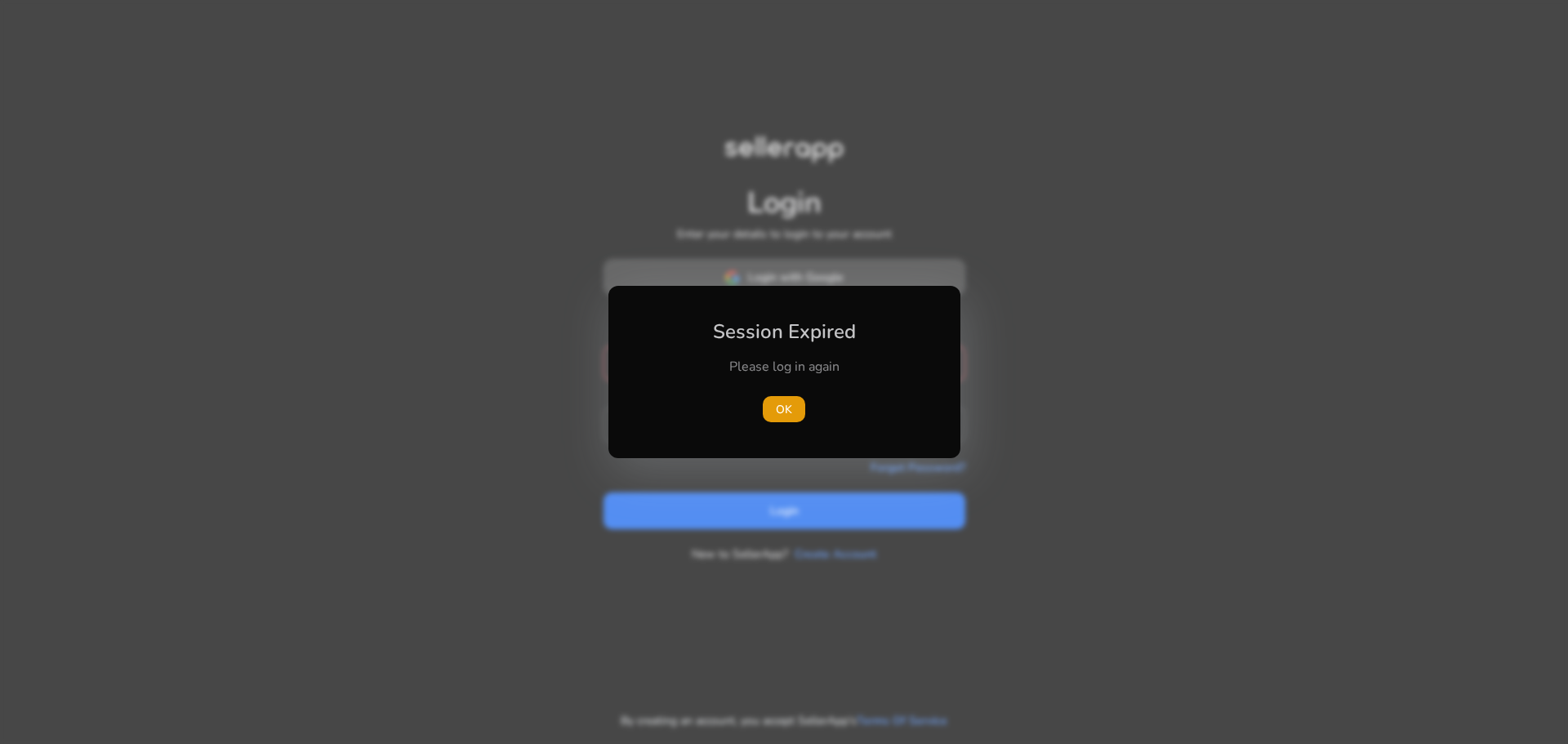
click at [845, 281] on body "Login Enter your details to login to your account Login with Google or mail Ema…" at bounding box center [784, 372] width 1568 height 744
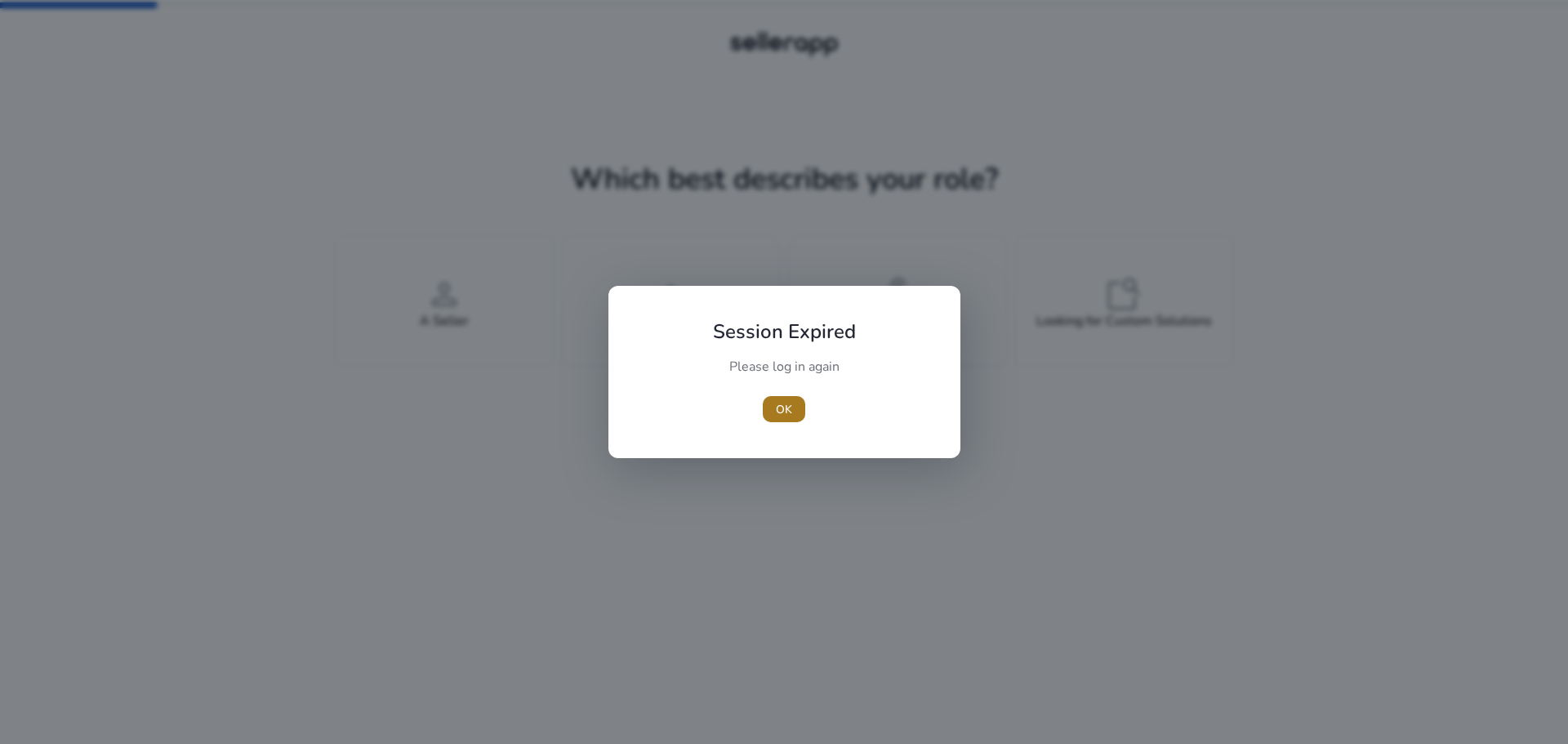
click at [772, 413] on span "button" at bounding box center [784, 409] width 42 height 39
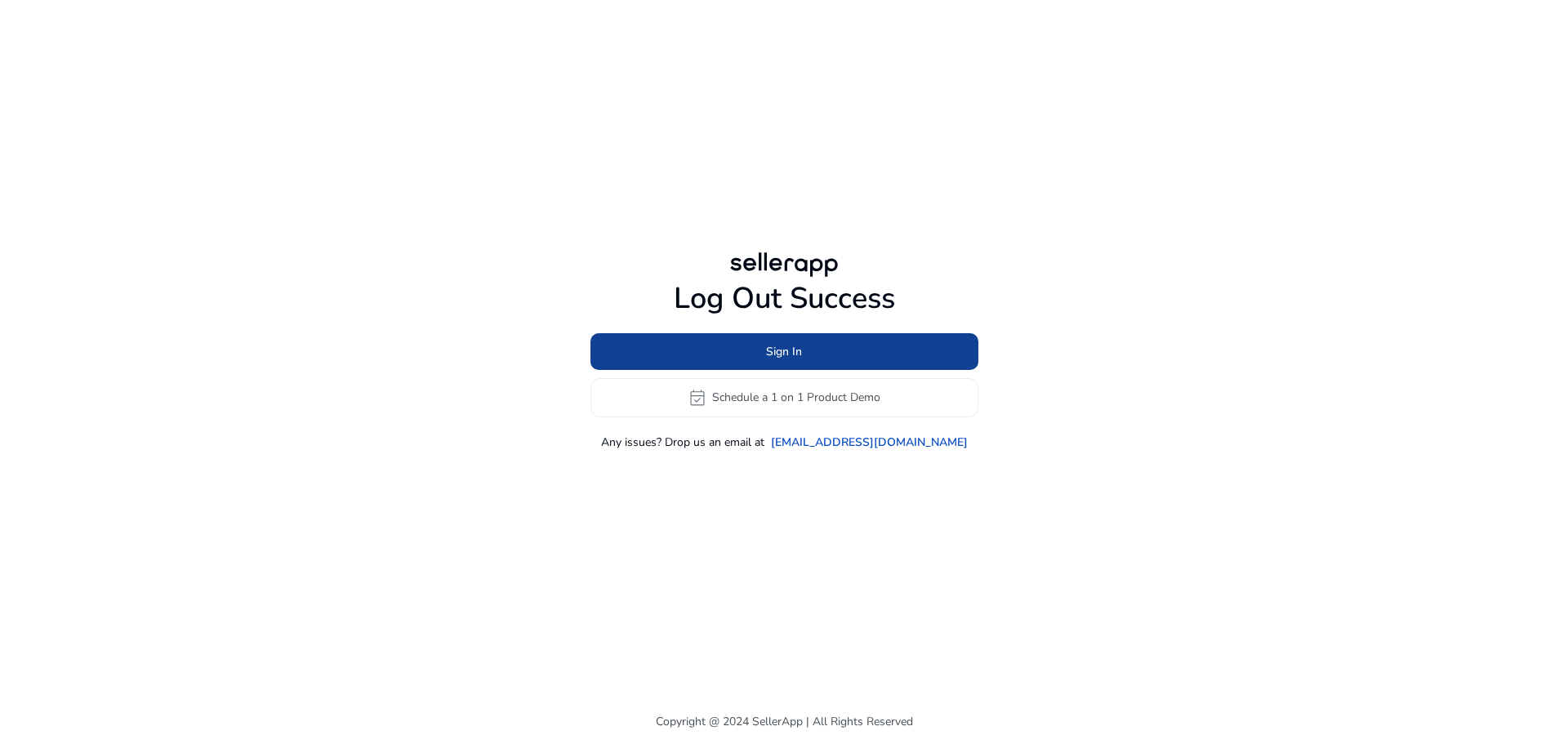
click at [778, 360] on span at bounding box center [784, 351] width 388 height 39
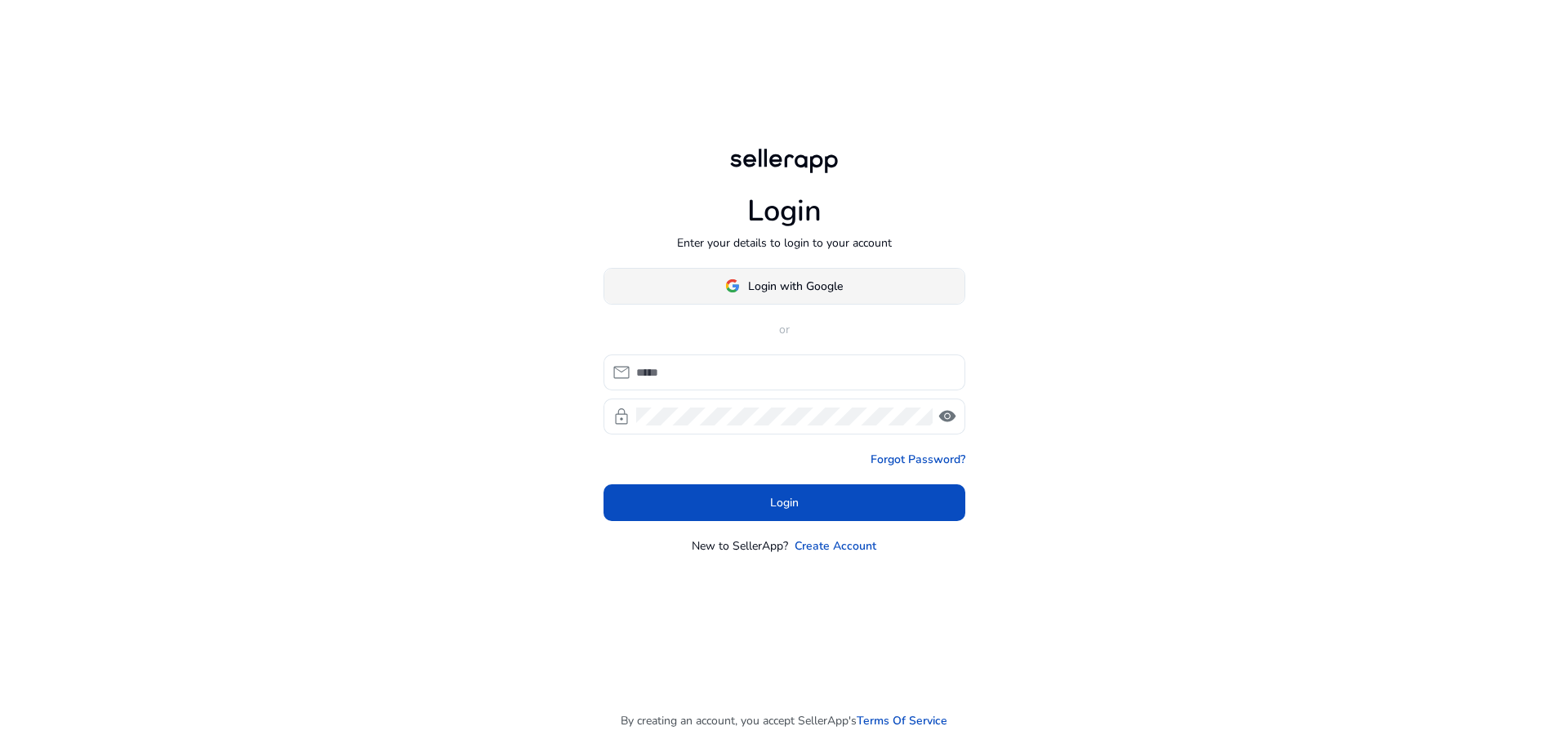
click at [797, 301] on span at bounding box center [784, 286] width 360 height 39
click at [757, 289] on span "Login with Google" at bounding box center [796, 286] width 95 height 17
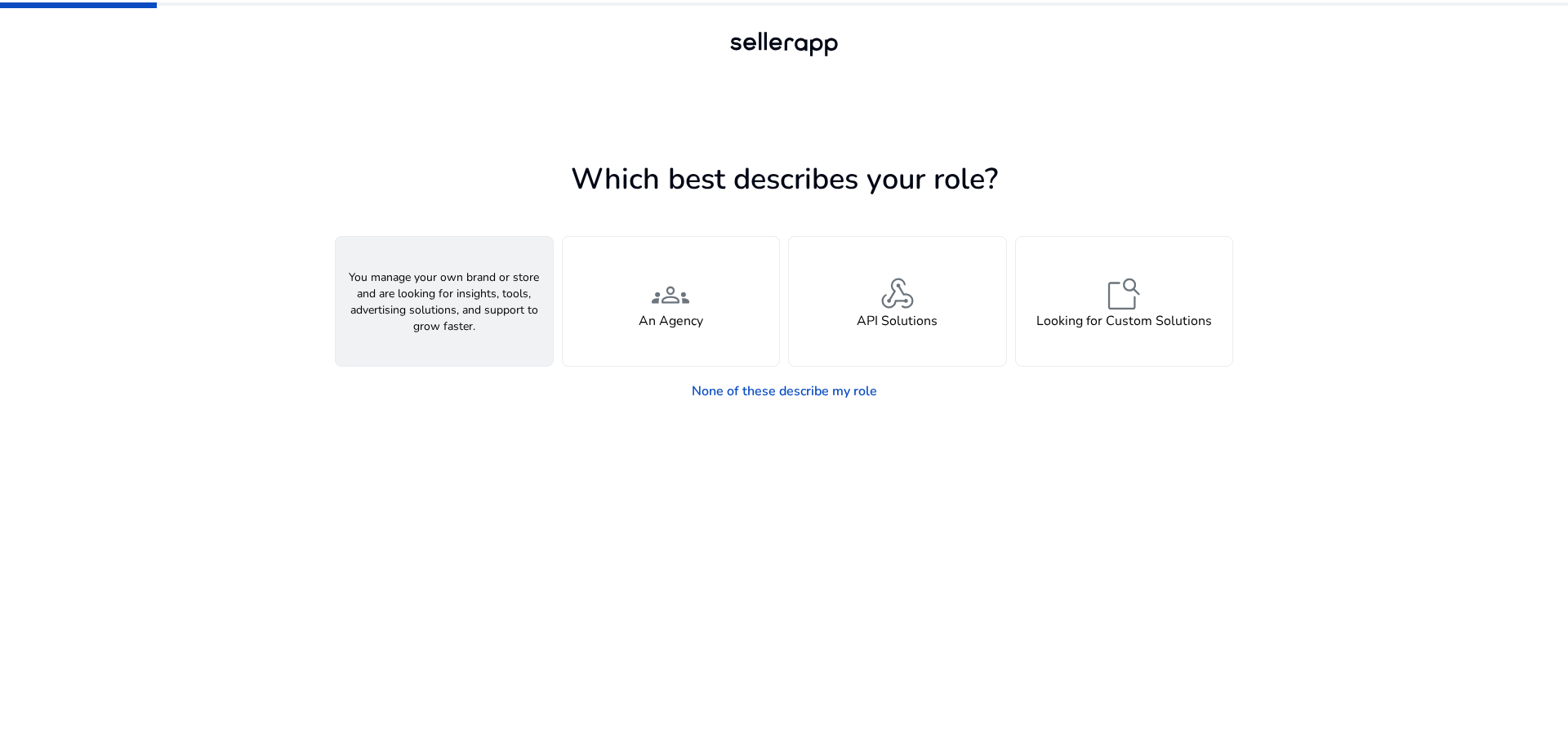
click at [528, 315] on div "person A Seller" at bounding box center [445, 301] width 217 height 129
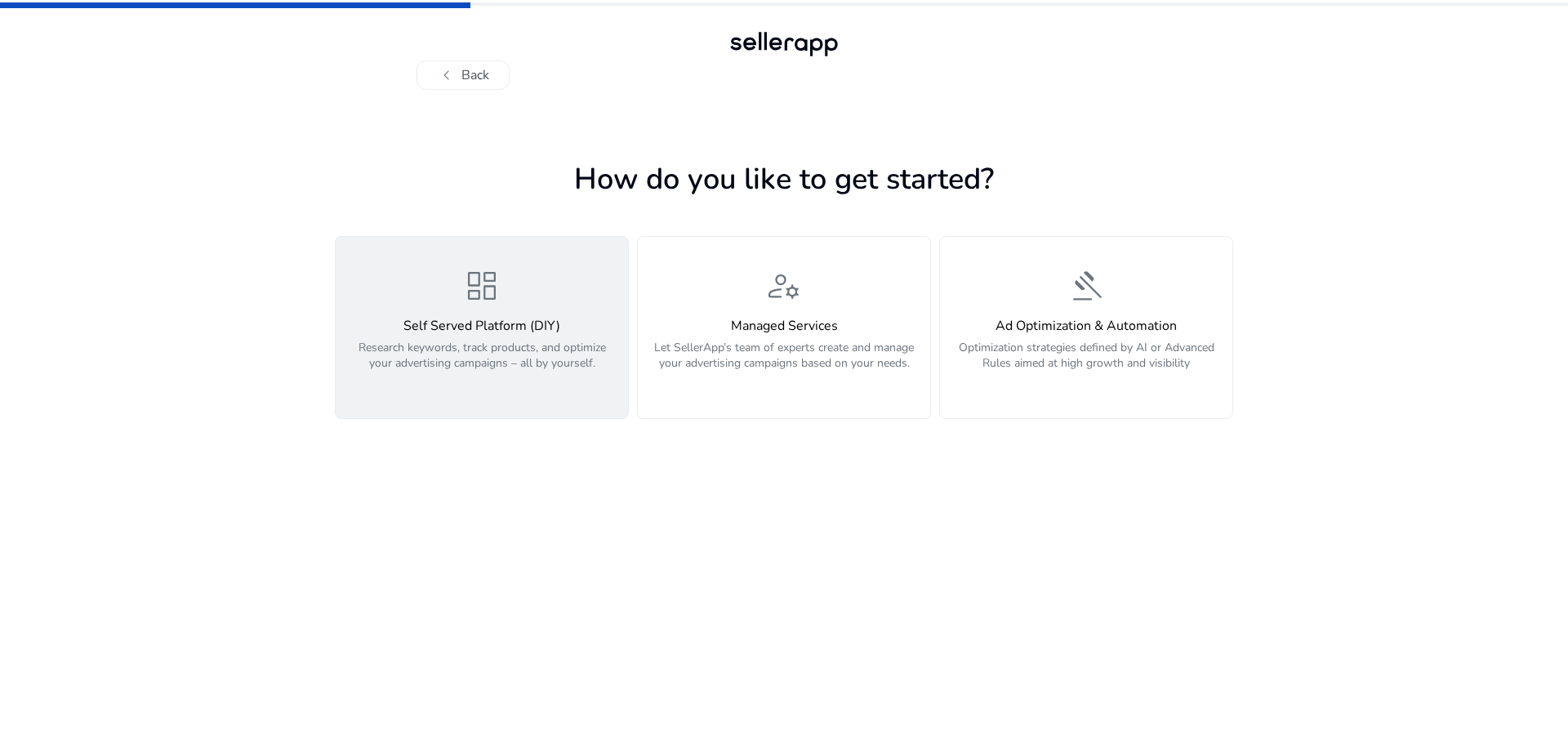
click at [577, 301] on div "dashboard Self Served Platform (DIY) Research keywords, track products, and opt…" at bounding box center [481, 327] width 272 height 122
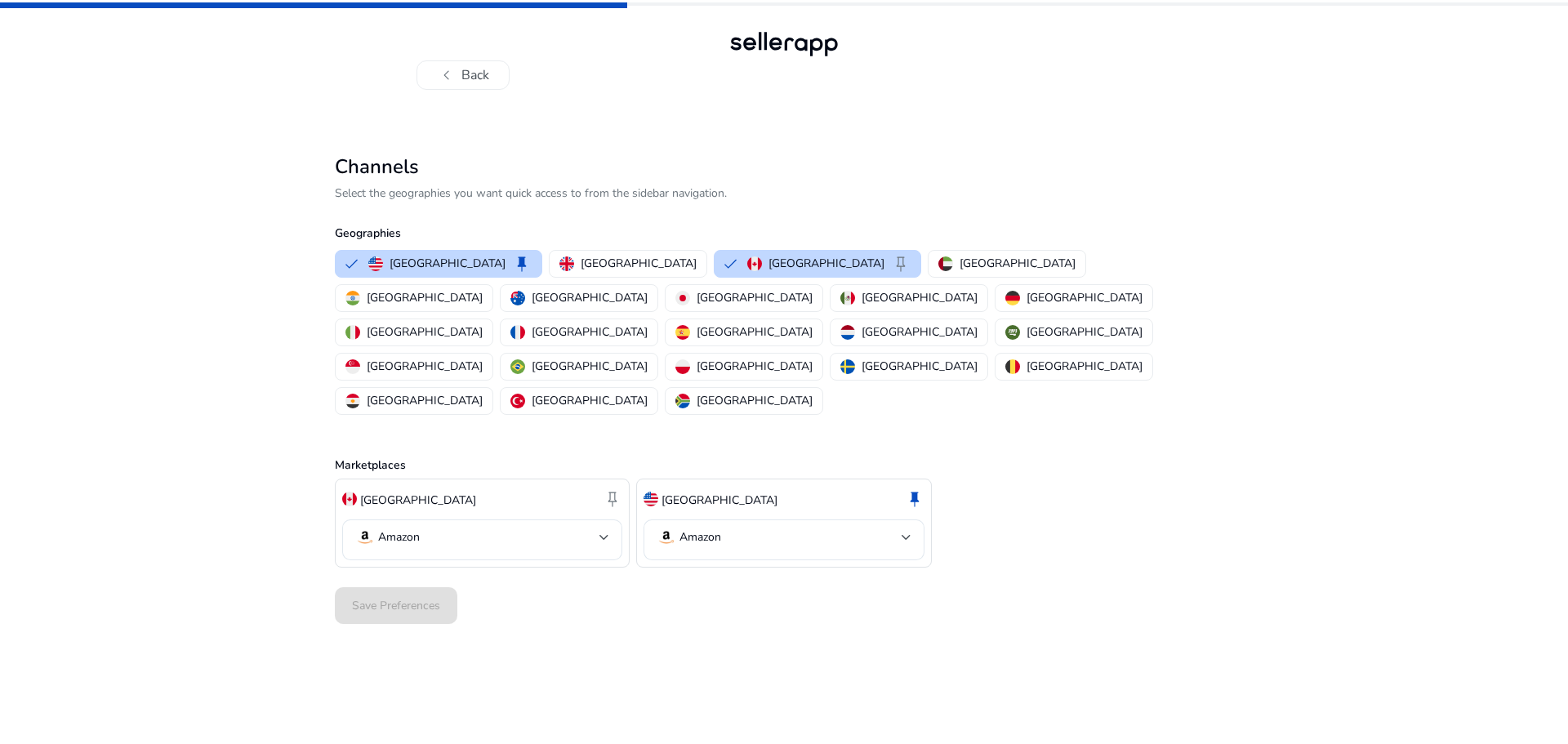
drag, startPoint x: 744, startPoint y: 413, endPoint x: 744, endPoint y: 400, distance: 13.0
click at [744, 418] on div "Marketplaces [GEOGRAPHIC_DATA] keep Amazon [GEOGRAPHIC_DATA] keep Amazon" at bounding box center [784, 493] width 899 height 149
click at [742, 486] on div "United States keep" at bounding box center [784, 500] width 280 height 28
click at [721, 519] on div "Amazon" at bounding box center [783, 540] width 254 height 41
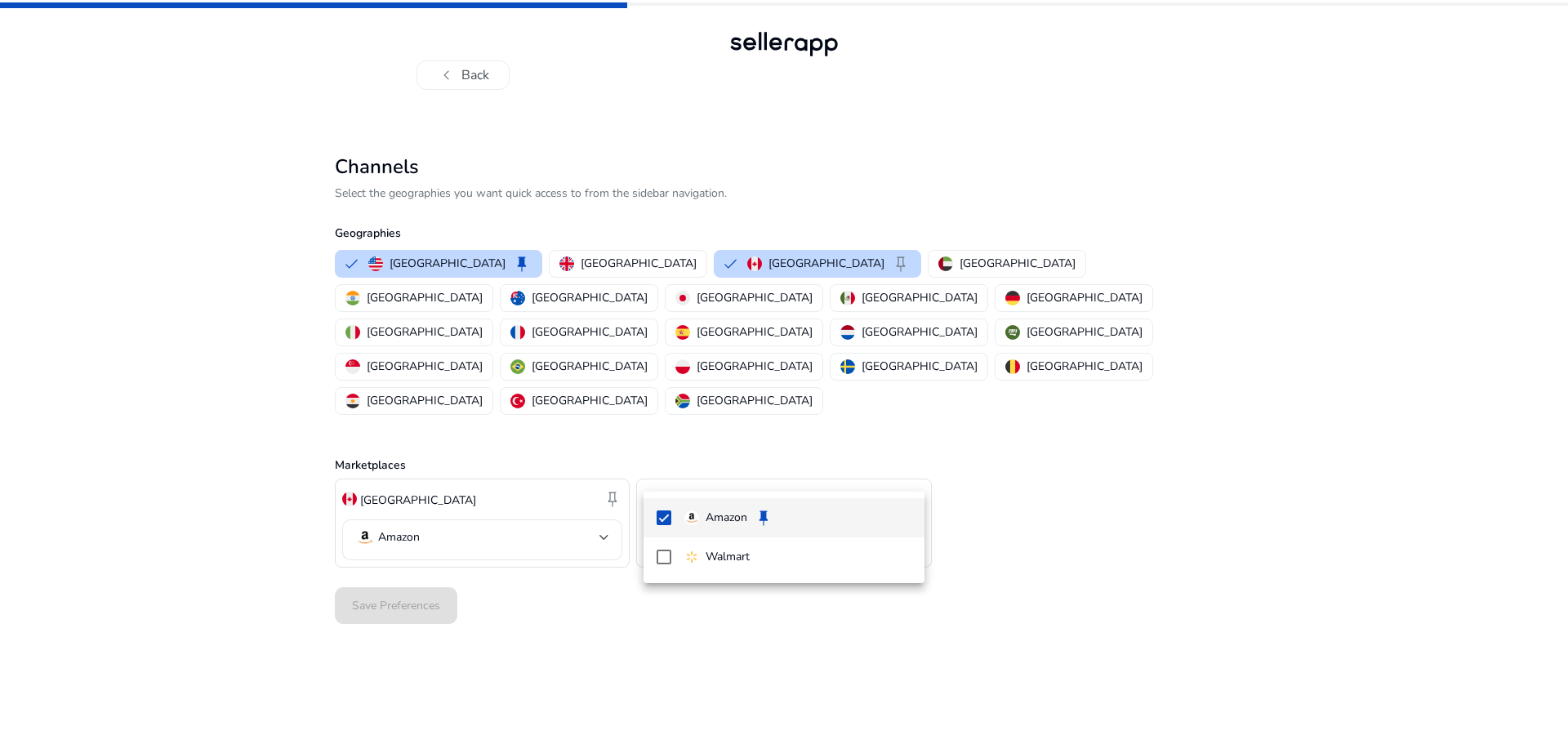
click at [721, 514] on p "Amazon" at bounding box center [726, 517] width 42 height 18
click at [509, 554] on div at bounding box center [784, 372] width 1568 height 744
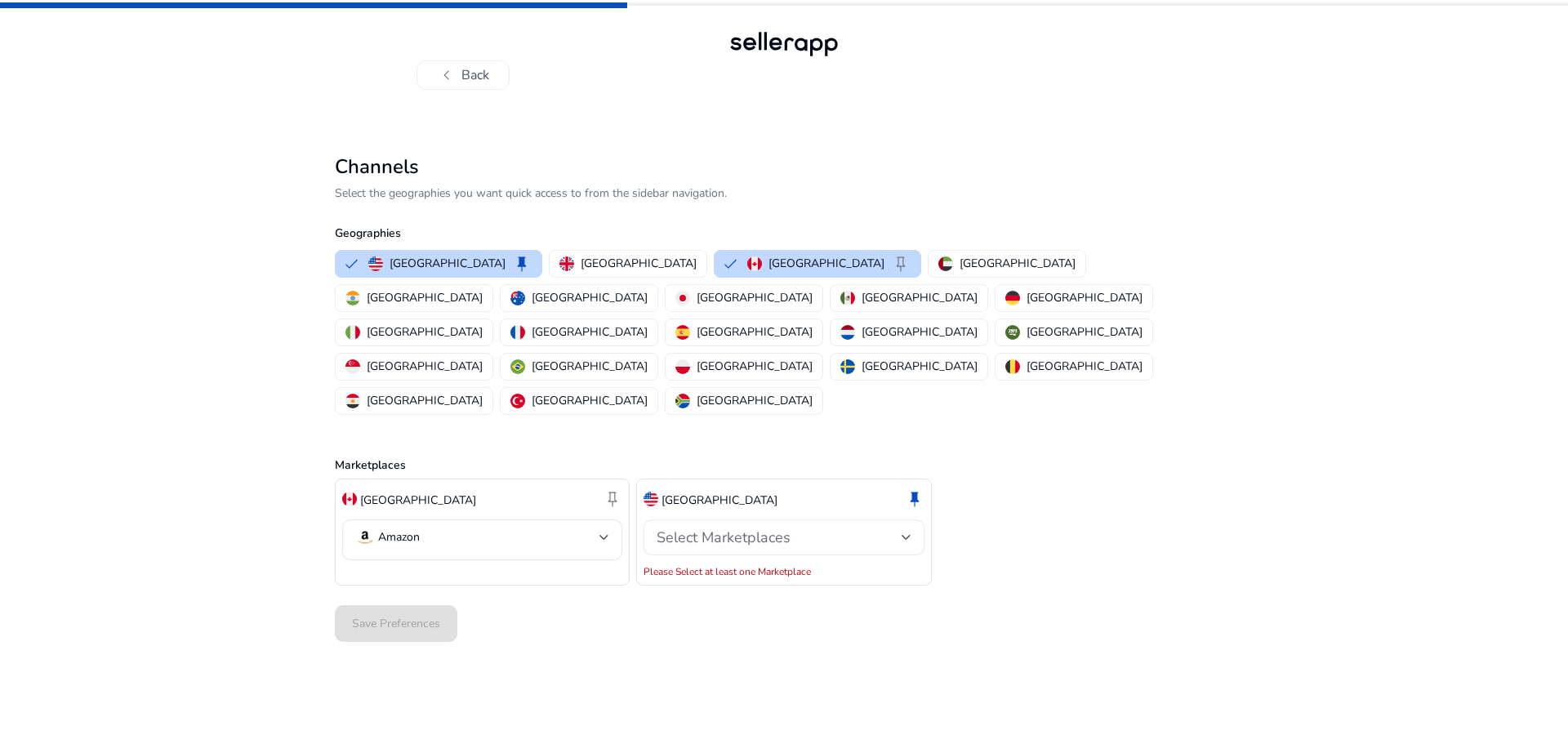
click at [777, 528] on span "Select Marketplaces" at bounding box center [724, 537] width 134 height 20
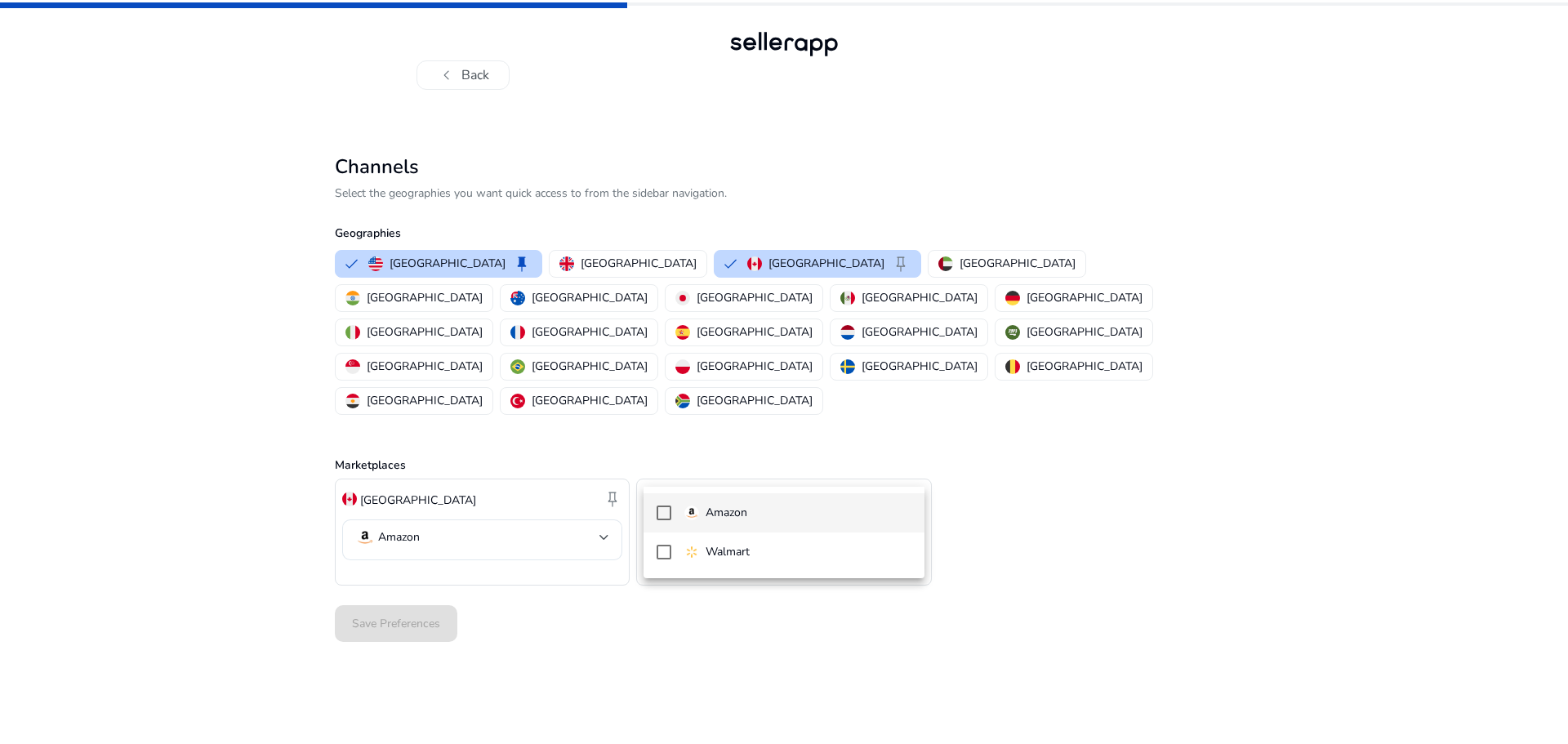
click at [656, 512] on mat-option "Amazon" at bounding box center [784, 512] width 280 height 39
click at [516, 540] on div at bounding box center [784, 372] width 1568 height 744
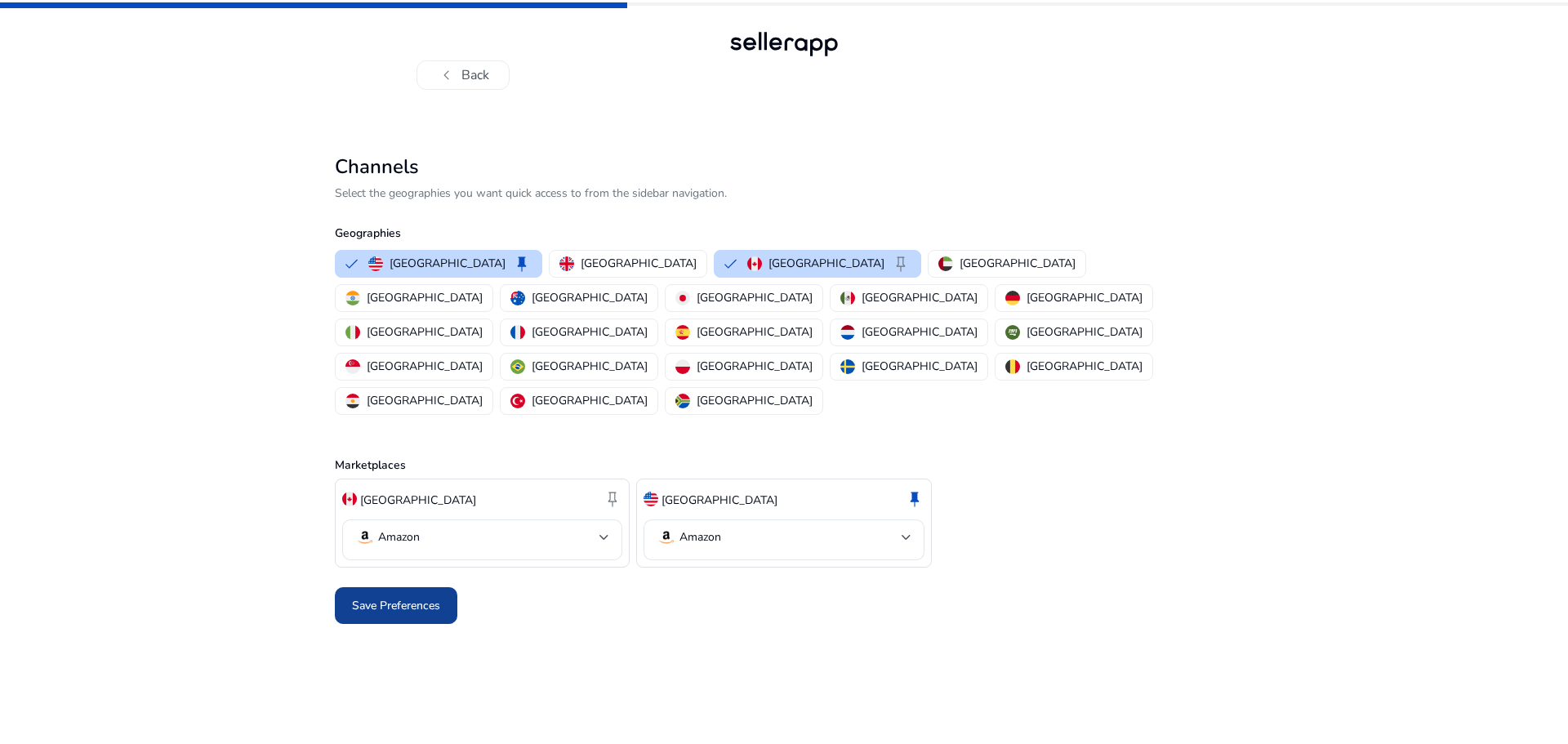
click at [430, 597] on span "Save Preferences" at bounding box center [396, 606] width 88 height 17
